Goal: Task Accomplishment & Management: Manage account settings

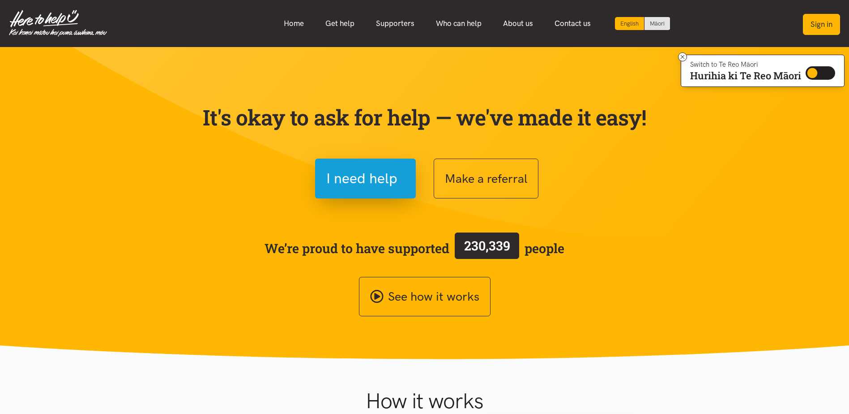
click at [827, 23] on button "Sign in" at bounding box center [821, 24] width 37 height 21
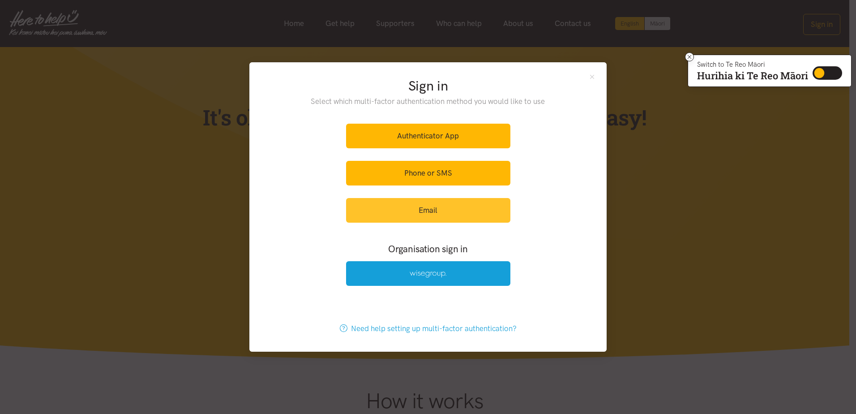
click at [427, 209] on link "Email" at bounding box center [428, 210] width 164 height 25
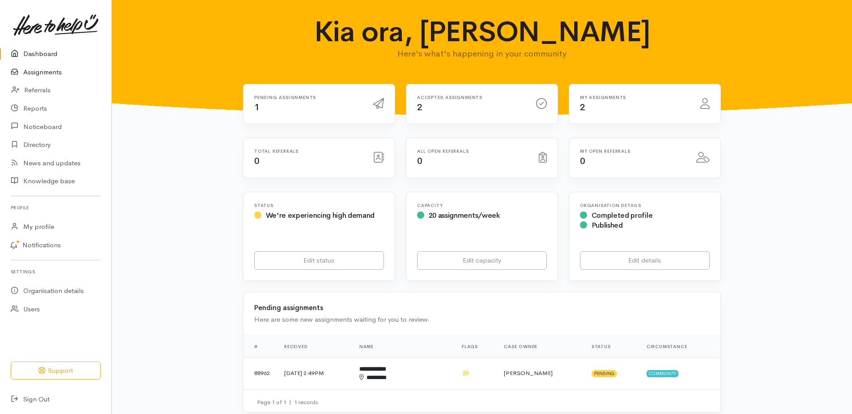
click at [35, 74] on link "Assignments" at bounding box center [55, 72] width 111 height 18
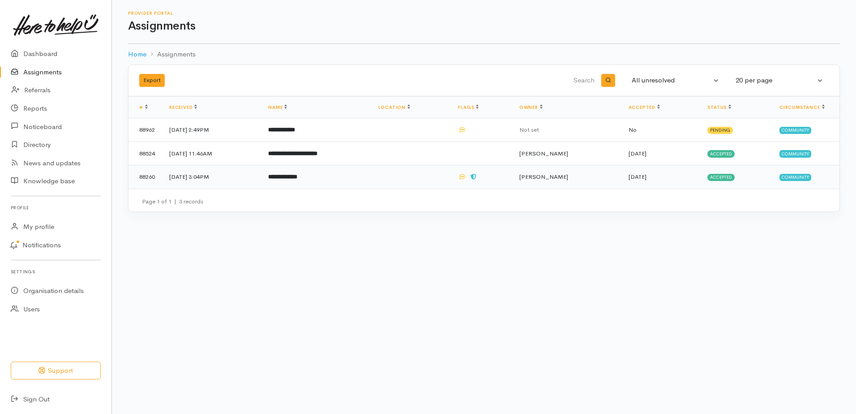
click at [297, 179] on b "**********" at bounding box center [282, 177] width 29 height 6
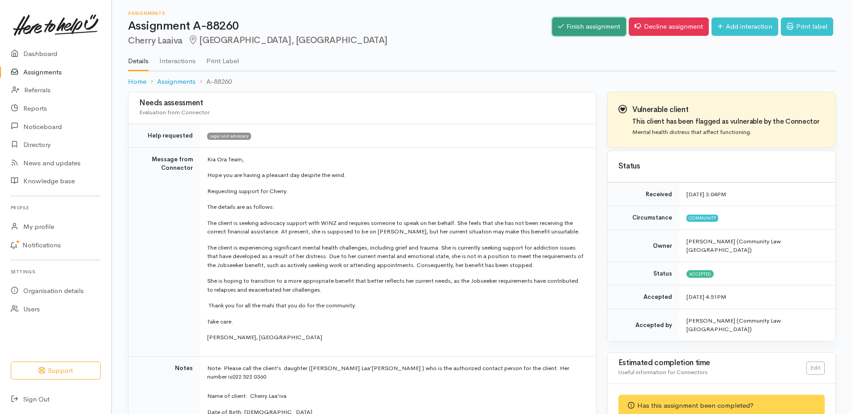
click at [594, 25] on link "Finish assignment" at bounding box center [589, 26] width 74 height 18
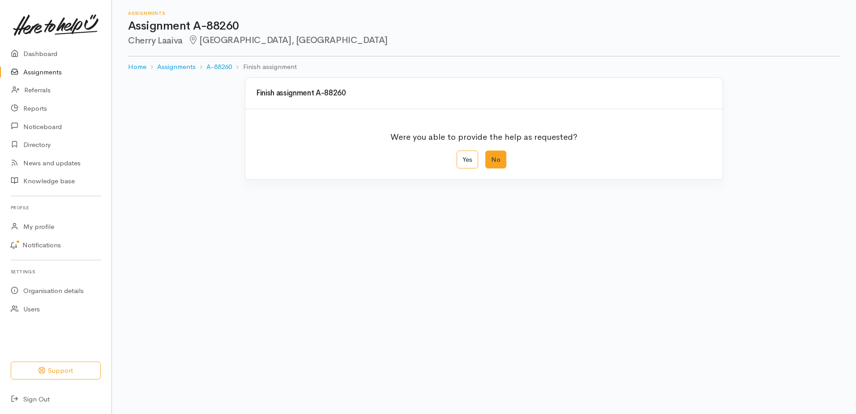
click at [501, 161] on label "No" at bounding box center [495, 159] width 21 height 18
click at [491, 156] on input "No" at bounding box center [488, 153] width 6 height 6
radio input "true"
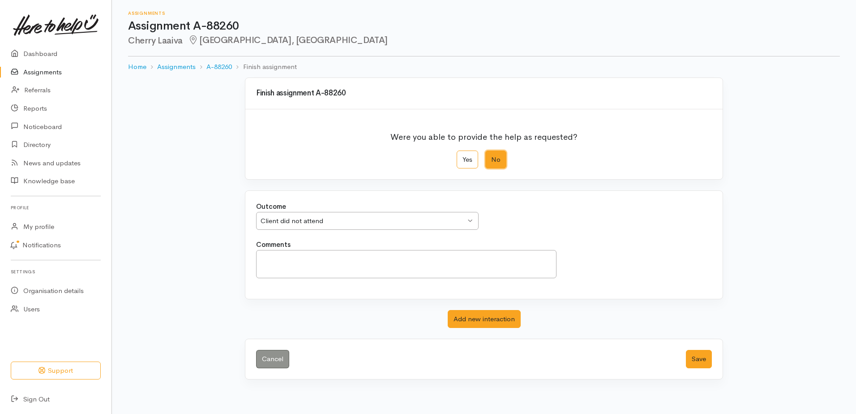
click at [473, 215] on div "Client did not attend Client did not attend" at bounding box center [367, 221] width 222 height 18
click at [697, 360] on button "Save" at bounding box center [699, 359] width 26 height 18
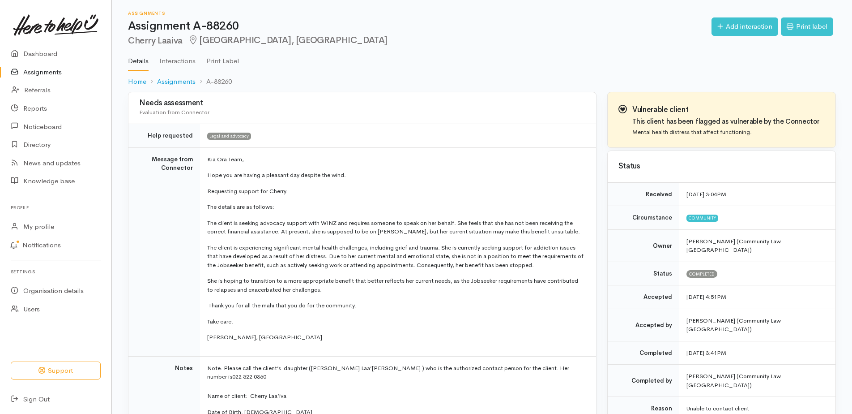
click at [39, 72] on link "Assignments" at bounding box center [55, 72] width 111 height 18
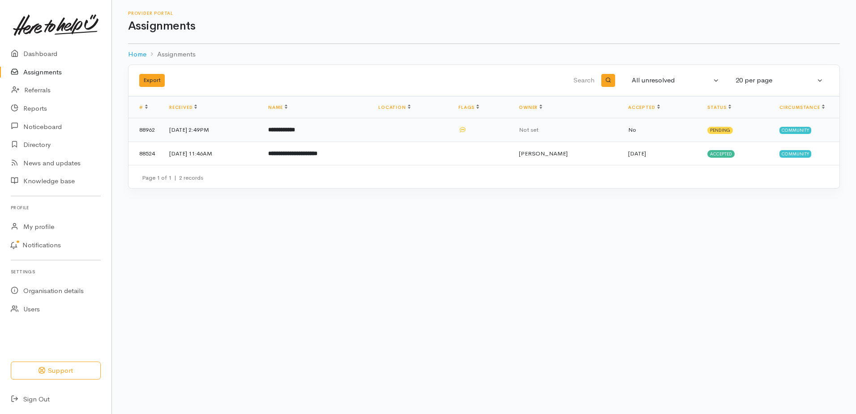
click at [190, 128] on td "[DATE] 2:49PM" at bounding box center [211, 130] width 99 height 24
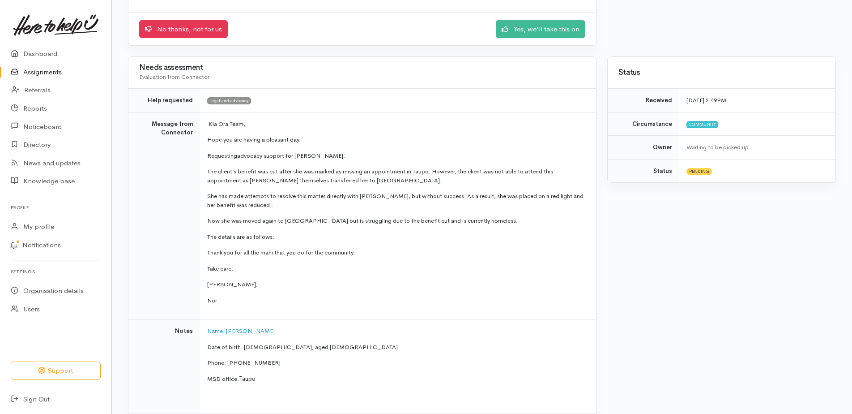
scroll to position [134, 0]
click at [542, 29] on link "Yes, we'll take this on" at bounding box center [541, 27] width 90 height 18
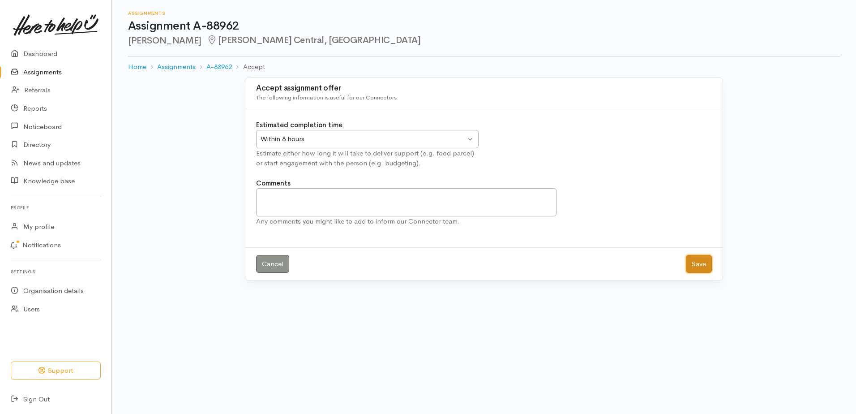
click at [696, 265] on button "Save" at bounding box center [699, 264] width 26 height 18
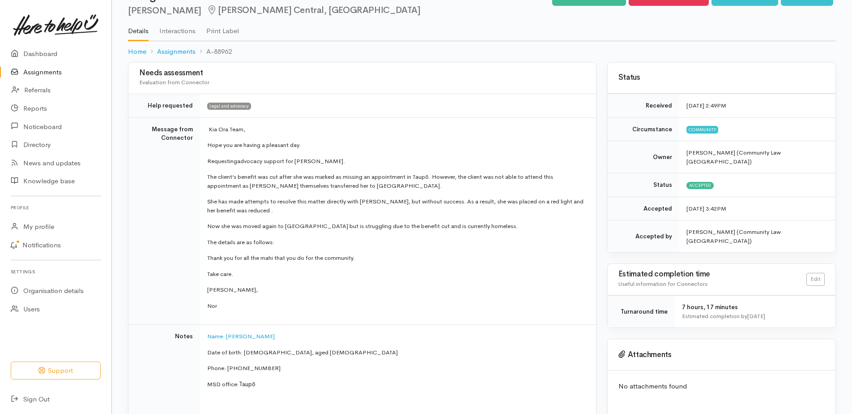
scroll to position [224, 0]
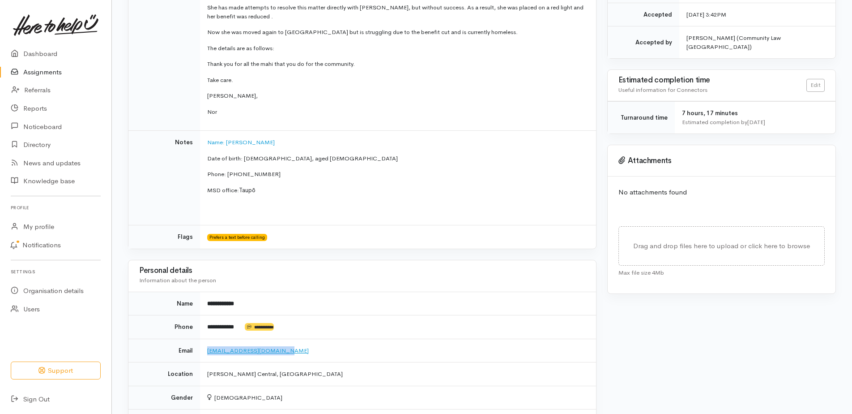
drag, startPoint x: 286, startPoint y: 350, endPoint x: 208, endPoint y: 349, distance: 78.3
click at [208, 349] on td "[EMAIL_ADDRESS][DOMAIN_NAME]" at bounding box center [398, 350] width 396 height 24
drag, startPoint x: 208, startPoint y: 349, endPoint x: 220, endPoint y: 351, distance: 11.9
copy link "[EMAIL_ADDRESS][DOMAIN_NAME]"
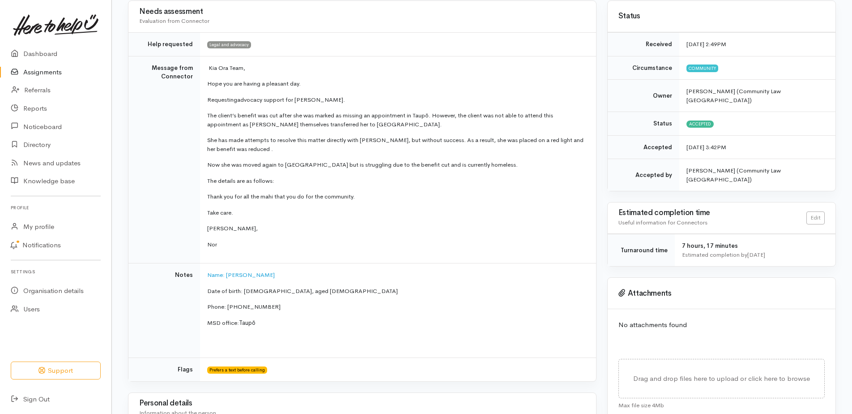
scroll to position [90, 0]
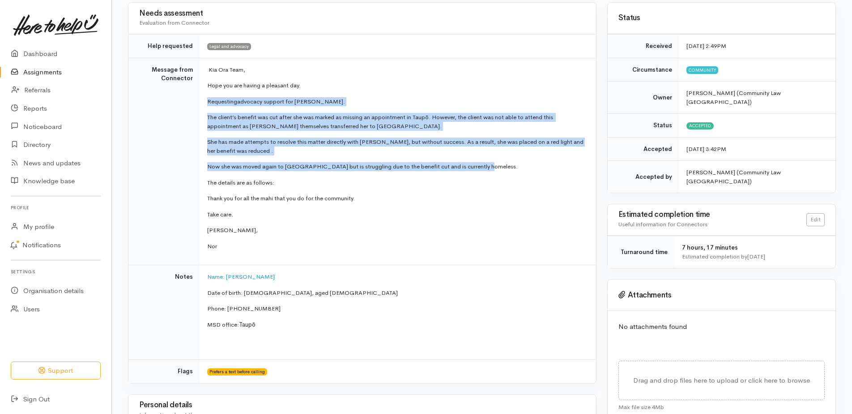
drag, startPoint x: 208, startPoint y: 102, endPoint x: 485, endPoint y: 169, distance: 285.0
click at [485, 169] on td "Kia Ora Team, Hope you are having a pleasant day. Requesting advocacy support f…" at bounding box center [398, 161] width 396 height 207
copy td "Requesting advocacy support for [PERSON_NAME]. The client’s benefit was cut aft…"
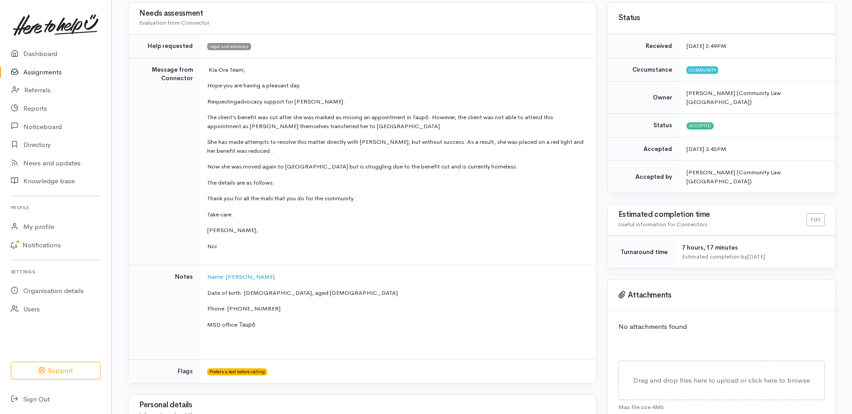
click at [531, 244] on p "Nor" at bounding box center [396, 246] width 378 height 9
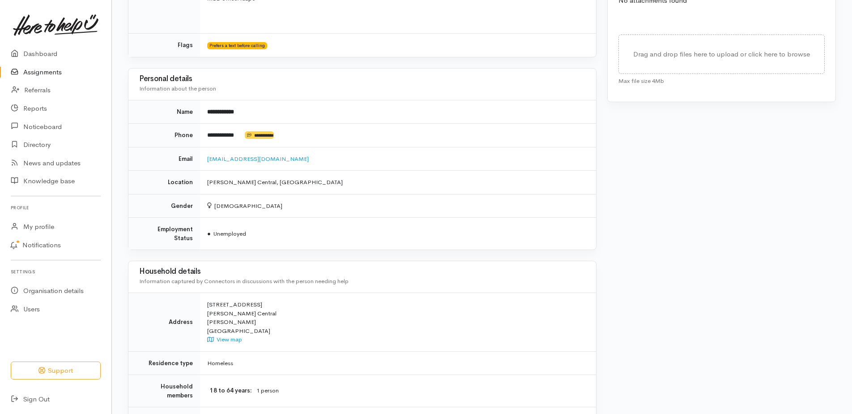
scroll to position [537, 0]
